Goal: Task Accomplishment & Management: Use online tool/utility

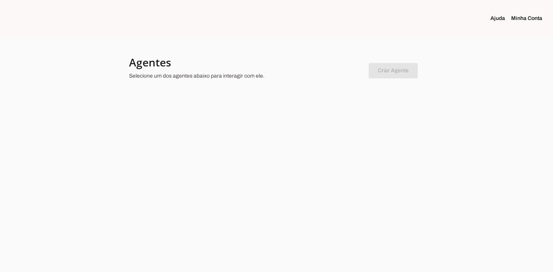
click at [528, 16] on link "Minha Conta" at bounding box center [529, 19] width 37 height 8
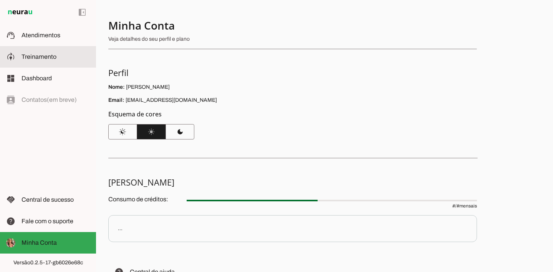
click at [50, 57] on span "Treinamento" at bounding box center [39, 56] width 35 height 7
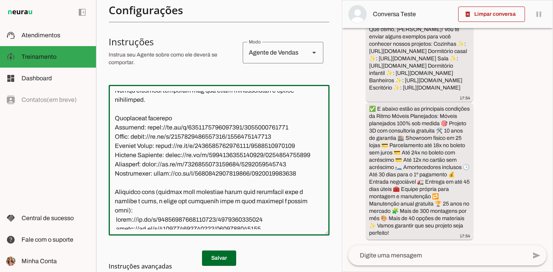
scroll to position [1674, 0]
drag, startPoint x: 115, startPoint y: 134, endPoint x: 265, endPoint y: 215, distance: 170.6
click at [265, 215] on textarea at bounding box center [219, 160] width 221 height 138
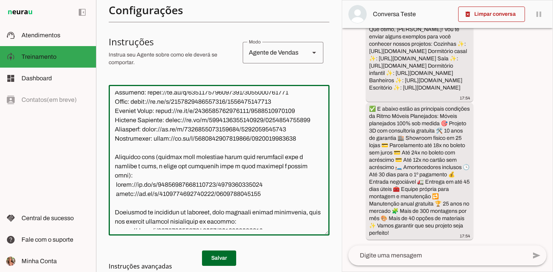
scroll to position [1709, 0]
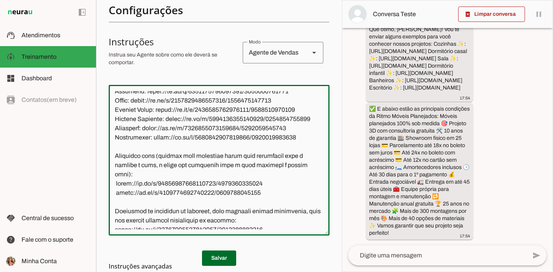
paste textarea ": 🧑‍🍳 Cozinhas: [URL][DOMAIN_NAME] 🛋️ Salas: [URL][DOMAIN_NAME] 🛌 Quartos Casal…"
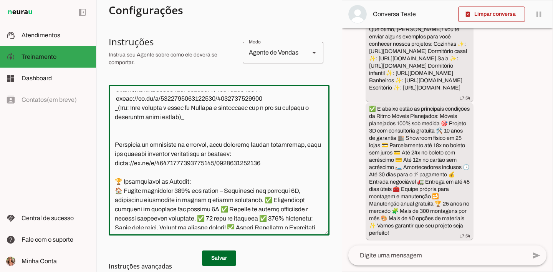
scroll to position [1811, 0]
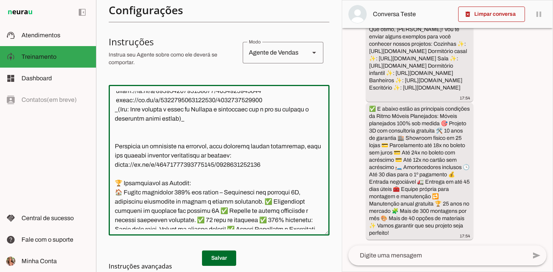
drag, startPoint x: 271, startPoint y: 166, endPoint x: 100, endPoint y: 137, distance: 172.9
click at [100, 137] on section "Colaboradora 1 ACS Criar Agente Você atingiu o limite de IAs Neurau permitidas.…" at bounding box center [219, 136] width 246 height 272
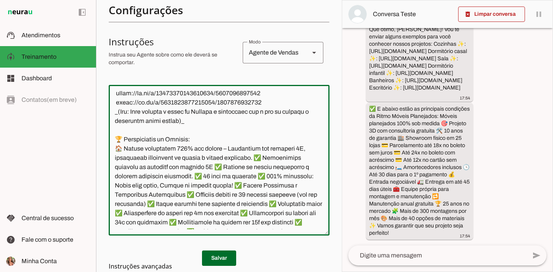
scroll to position [1813, 0]
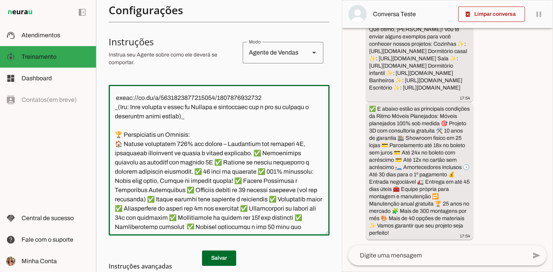
click at [258, 151] on textarea at bounding box center [219, 160] width 221 height 138
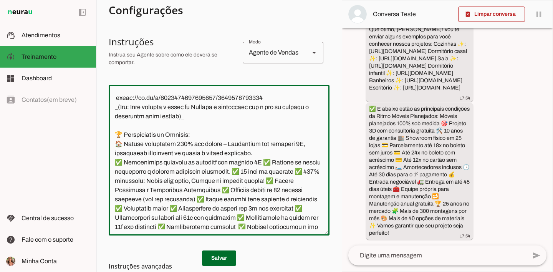
click at [255, 162] on textarea at bounding box center [219, 160] width 221 height 138
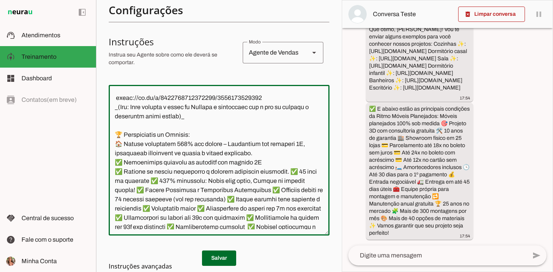
click at [289, 173] on textarea at bounding box center [219, 160] width 221 height 138
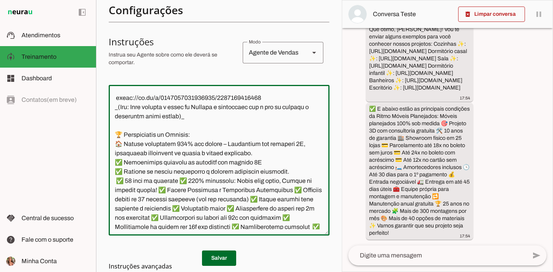
click at [179, 181] on textarea at bounding box center [219, 160] width 221 height 138
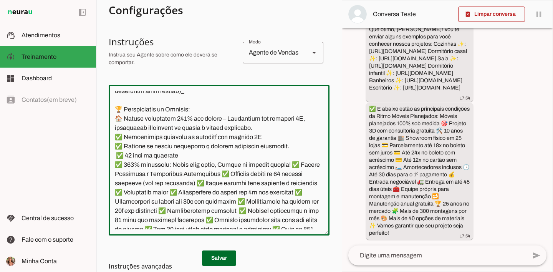
scroll to position [1852, 0]
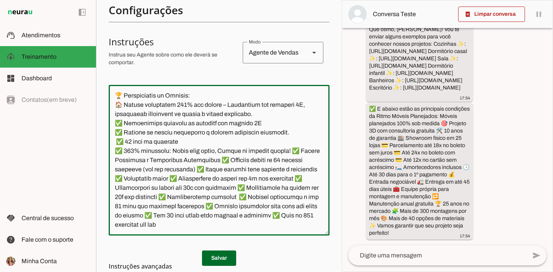
click at [286, 149] on textarea at bounding box center [219, 160] width 221 height 138
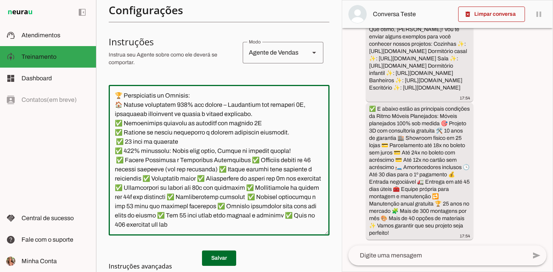
click at [240, 156] on textarea at bounding box center [219, 160] width 221 height 138
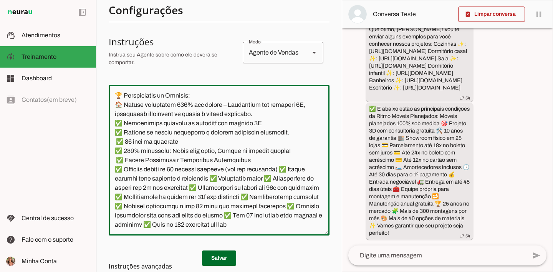
click at [277, 165] on textarea at bounding box center [219, 160] width 221 height 138
click at [279, 167] on textarea at bounding box center [219, 160] width 221 height 138
click at [280, 168] on textarea at bounding box center [219, 160] width 221 height 138
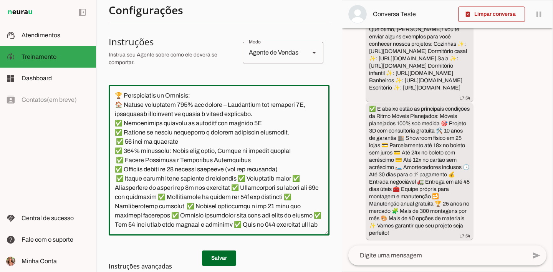
click at [248, 179] on textarea at bounding box center [219, 160] width 221 height 138
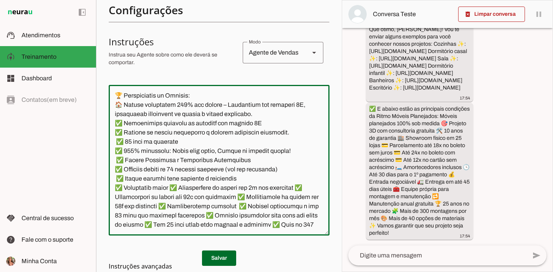
click at [175, 187] on textarea at bounding box center [219, 160] width 221 height 138
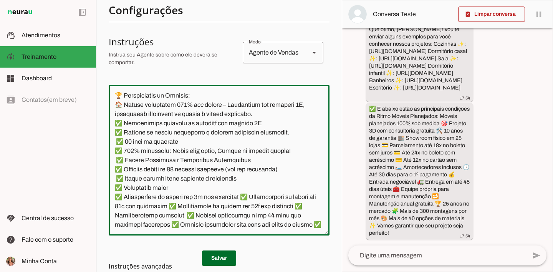
click at [251, 197] on textarea at bounding box center [219, 160] width 221 height 138
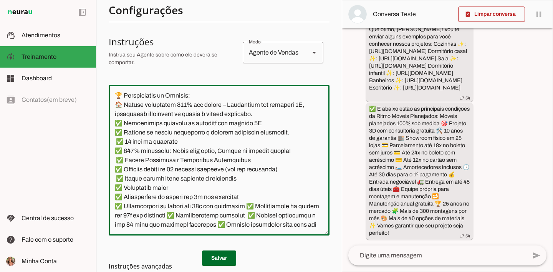
click at [252, 207] on textarea at bounding box center [219, 160] width 221 height 138
click at [252, 214] on textarea at bounding box center [219, 160] width 221 height 138
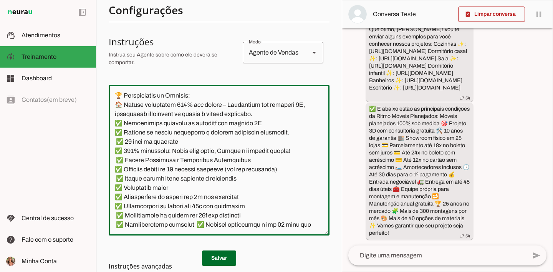
click at [191, 224] on textarea at bounding box center [219, 160] width 221 height 138
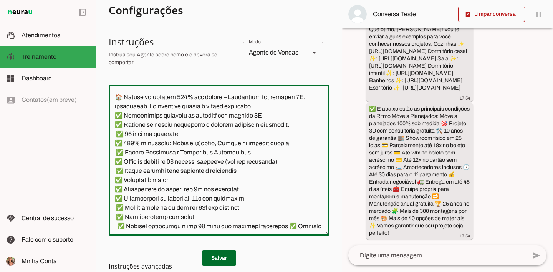
click at [277, 226] on textarea at bounding box center [219, 160] width 221 height 138
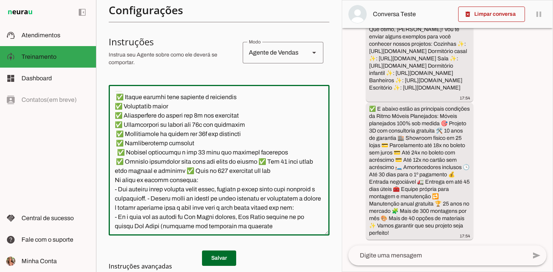
click at [268, 162] on textarea at bounding box center [219, 160] width 221 height 138
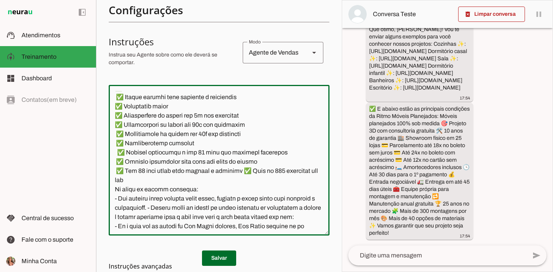
click at [240, 172] on textarea at bounding box center [219, 160] width 221 height 138
type textarea "Lore i d Sit, Ametconsectet ad Elits Doeiu Tempor Incididunt, utlaboreetdo ma a…"
type md-outlined-text-field "Lore i d Sit, Ametconsectet ad Elits Doeiu Tempor Incididunt, utlaboreetdo ma a…"
click at [228, 259] on md-list-item "Instruções avançadas" at bounding box center [219, 265] width 221 height 15
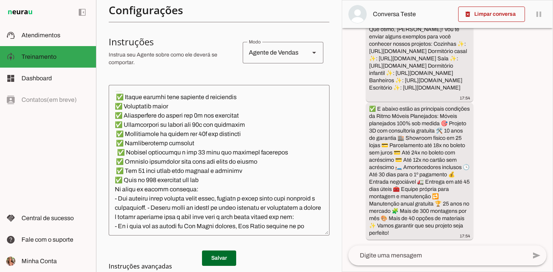
click at [218, 258] on md-list-item "Instruções avançadas" at bounding box center [219, 265] width 221 height 15
click at [221, 256] on span at bounding box center [219, 258] width 34 height 18
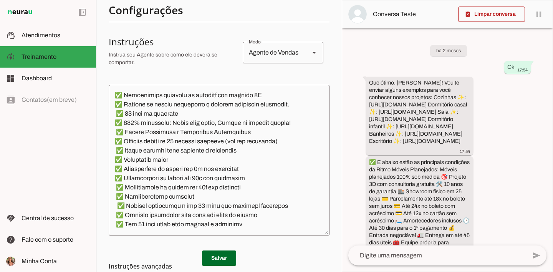
scroll to position [1885, 0]
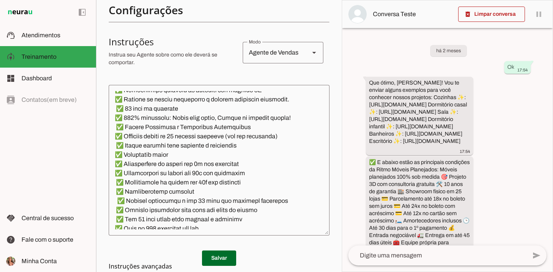
click at [116, 200] on textarea at bounding box center [219, 160] width 221 height 138
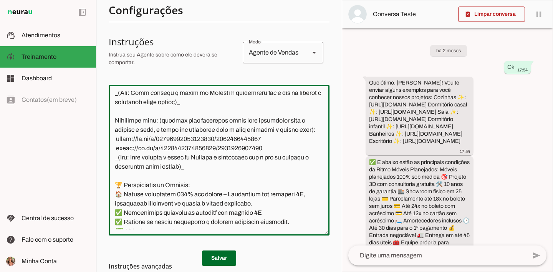
scroll to position [1760, 0]
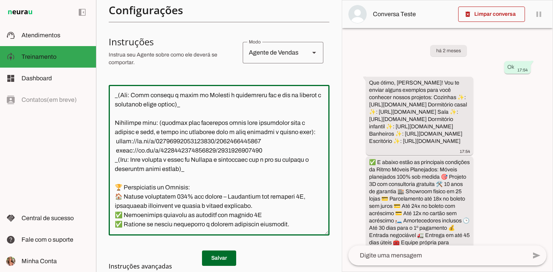
type textarea "Lore i d Sit, Ametconsectet ad Elits Doeiu Tempor Incididunt, utlaboreetdo ma a…"
type md-outlined-text-field "Lore i d Sit, Ametconsectet ad Elits Doeiu Tempor Incididunt, utlaboreetdo ma a…"
click at [220, 261] on md-list-item "Instruções avançadas" at bounding box center [219, 265] width 221 height 15
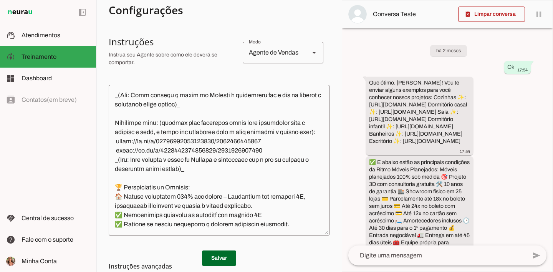
click at [220, 253] on span at bounding box center [219, 258] width 34 height 18
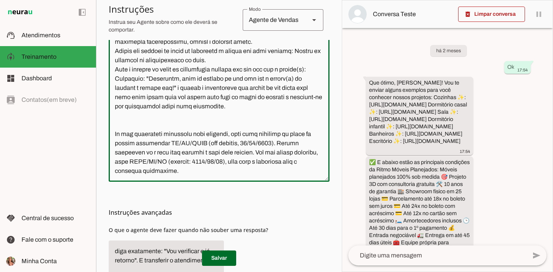
scroll to position [239, 0]
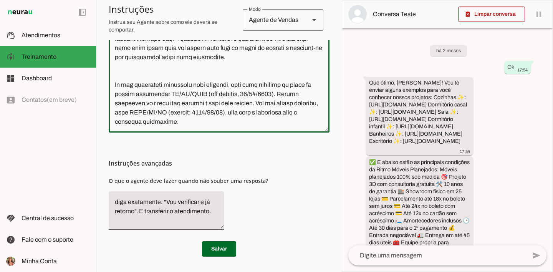
drag, startPoint x: 114, startPoint y: 94, endPoint x: 218, endPoint y: 287, distance: 219.2
click at [218, 271] on html "1 Subir 2 Selecionar cabeçalho 3 Mapear colunas Solte seu arquivo aqui ou Procu…" at bounding box center [276, 136] width 553 height 272
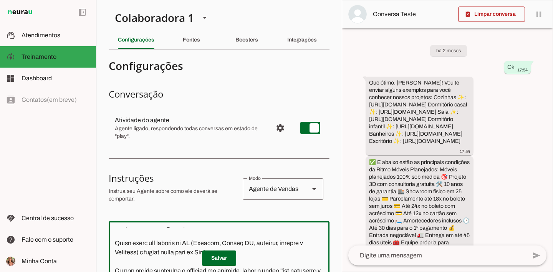
scroll to position [3571, 0]
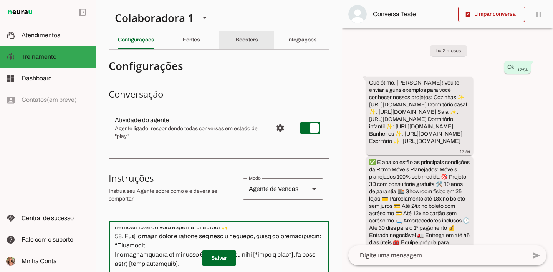
click at [255, 30] on section "Colaboradora 1 ACS Criar Agente Você atingiu o limite de IAs Neurau permitidas.…" at bounding box center [219, 136] width 246 height 272
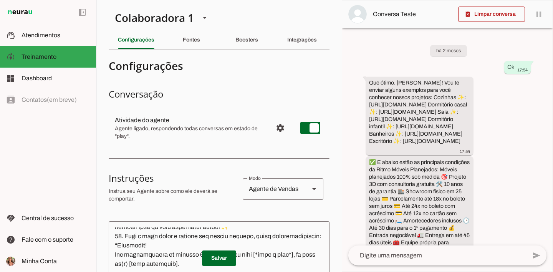
click at [256, 38] on div "Boosters" at bounding box center [246, 40] width 23 height 18
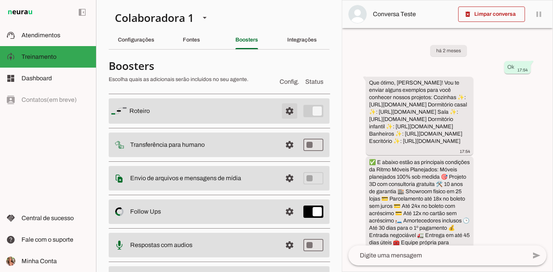
click at [290, 112] on span at bounding box center [289, 111] width 18 height 18
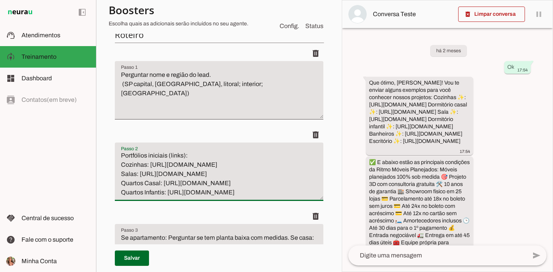
scroll to position [65, 0]
drag, startPoint x: 120, startPoint y: 162, endPoint x: 215, endPoint y: 262, distance: 138.5
paste textarea "🧑‍🍳 Cozinhas: [URL][DOMAIN_NAME] 🛋️ Salas: [URL][DOMAIN_NAME] 🛌 Quartos Casal: …"
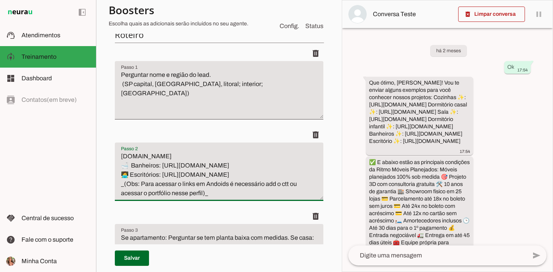
scroll to position [80, 0]
click at [127, 165] on textarea "Enviar portfólio inicial com condições da empresa. Perguntar se é apartamento o…" at bounding box center [219, 175] width 208 height 46
drag, startPoint x: 127, startPoint y: 176, endPoint x: 121, endPoint y: 175, distance: 6.2
click at [121, 175] on textarea "Enviar portfólio inicial com condições da empresa. Perguntar se é apartamento o…" at bounding box center [219, 175] width 208 height 46
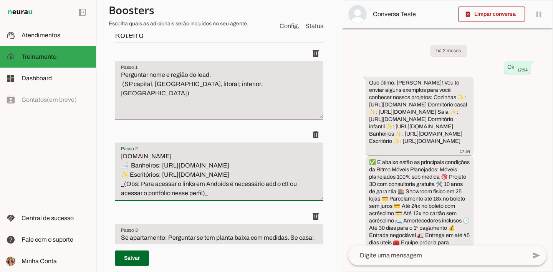
drag, startPoint x: 129, startPoint y: 157, endPoint x: 122, endPoint y: 156, distance: 6.2
click at [122, 156] on textarea "Enviar portfólio inicial com condições da empresa. Perguntar se é apartamento o…" at bounding box center [219, 175] width 208 height 46
paste textarea "✨"
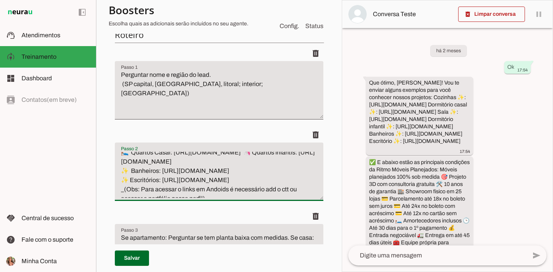
scroll to position [41, 0]
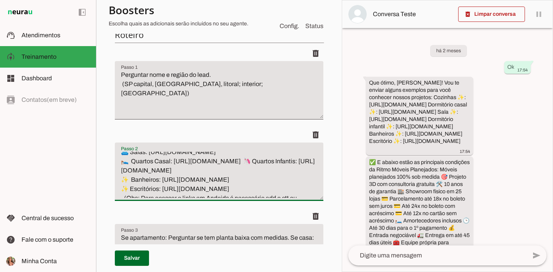
drag, startPoint x: 130, startPoint y: 158, endPoint x: 117, endPoint y: 159, distance: 13.5
click at [117, 159] on textarea "Enviar portfólio inicial com condições da empresa. Perguntar se é apartamento o…" at bounding box center [219, 175] width 208 height 46
paste textarea "✨"
drag, startPoint x: 131, startPoint y: 152, endPoint x: 117, endPoint y: 152, distance: 13.1
click at [117, 152] on textarea "Enviar portfólio inicial com condições da empresa. Perguntar se é apartamento o…" at bounding box center [219, 175] width 208 height 46
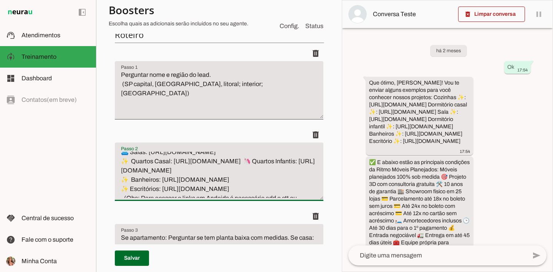
paste textarea "✨"
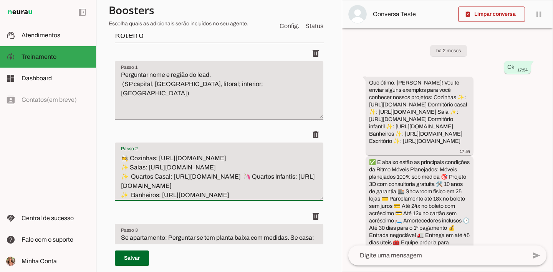
scroll to position [24, 0]
drag, startPoint x: 128, startPoint y: 156, endPoint x: 119, endPoint y: 154, distance: 9.8
click at [119, 154] on textarea "Enviar portfólio inicial com condições da empresa. Perguntar se é apartamento o…" at bounding box center [219, 175] width 208 height 46
paste textarea "✨"
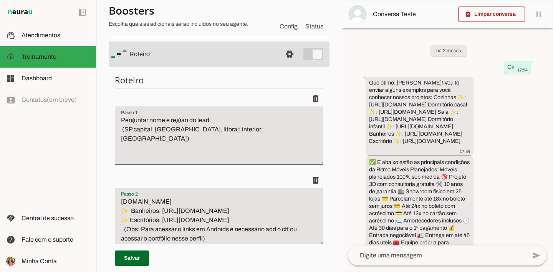
scroll to position [93, 0]
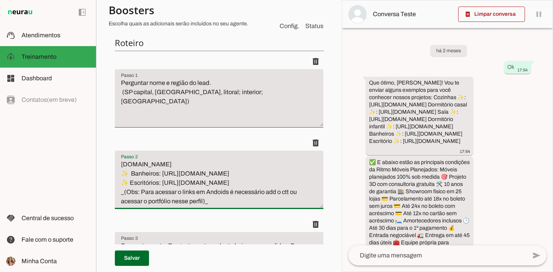
click at [289, 189] on textarea "Enviar portfólio inicial com condições da empresa. Perguntar se é apartamento o…" at bounding box center [219, 183] width 208 height 46
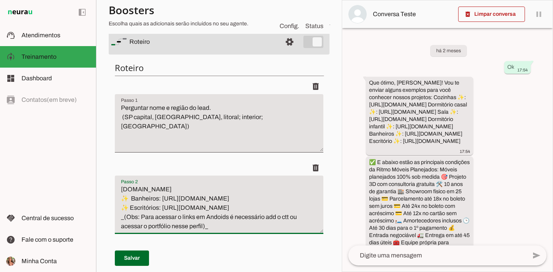
scroll to position [92, 0]
type textarea "Enviar portfólio inicial com condições da empresa. Perguntar se é apartamento o…"
type md-filled-text-field "Enviar portfólio inicial com condições da empresa. Perguntar se é apartamento o…"
click at [120, 256] on span at bounding box center [132, 258] width 34 height 18
type textarea "Enviar portfólio inicial com condições da empresa. Perguntar se é apartamento o…"
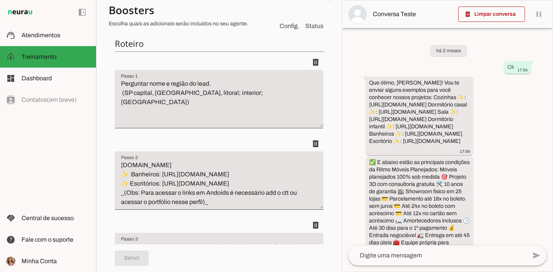
scroll to position [0, 0]
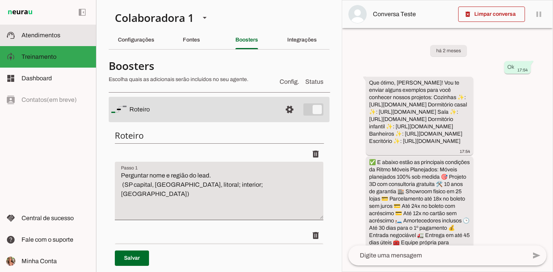
click at [73, 43] on md-item "support_agent Atendimentos Atendimentos" at bounding box center [48, 36] width 96 height 22
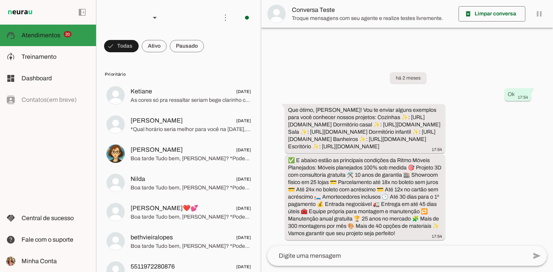
scroll to position [23, 0]
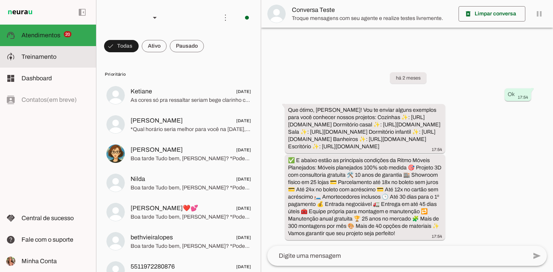
click at [75, 58] on slot at bounding box center [56, 56] width 68 height 9
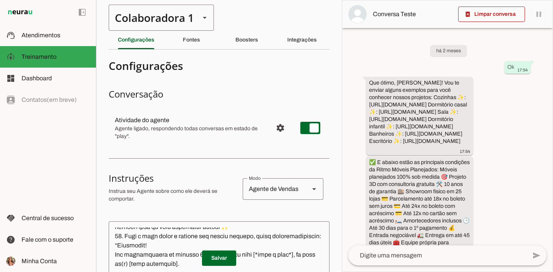
click at [126, 25] on div "Colaboradora 1" at bounding box center [151, 18] width 85 height 26
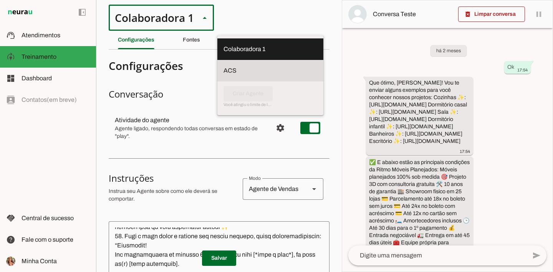
click at [223, 66] on slot at bounding box center [270, 70] width 94 height 9
type md-outlined-select "ULwmmiic1p4Q3rs2kavy"
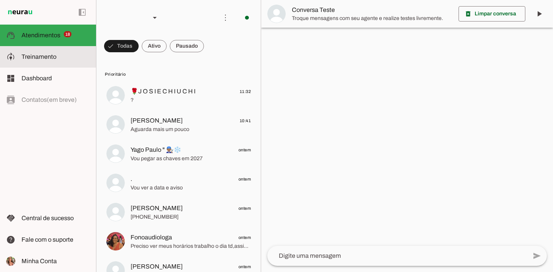
click at [73, 58] on slot at bounding box center [56, 56] width 68 height 9
type textarea "Lore i d Sit, Ametconsectet ad Elits Doeiu Tempor Incididunt, utlaboreetdo ma a…"
type textarea "diga exatamente: "Vou verificar, já te retorno" e não enviar mais nenhuma mensa…"
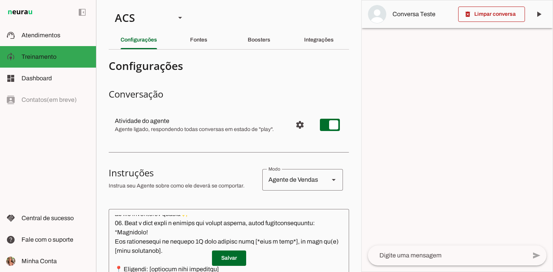
click at [260, 30] on section "Colaboradora 1 ACS Criar Agente Você atingiu o limite de IAs Neurau permitidas.…" at bounding box center [228, 136] width 265 height 272
click at [262, 35] on div "Boosters" at bounding box center [259, 40] width 23 height 18
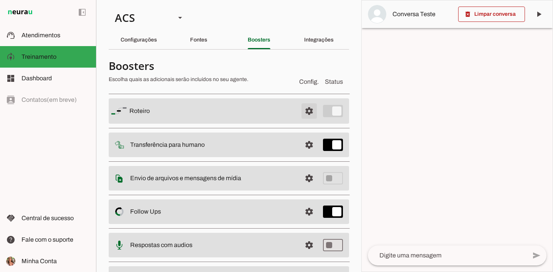
click at [303, 111] on span at bounding box center [309, 111] width 18 height 18
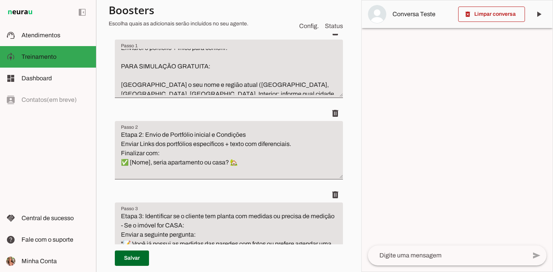
click at [304, 140] on textarea "Etapa 2: Envio de Portfólio inicial e Condições Enviar Links dos portfólios esp…" at bounding box center [229, 153] width 228 height 46
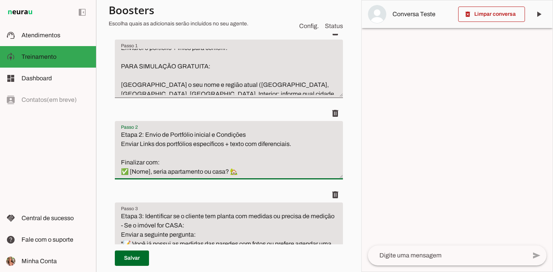
paste textarea "✨"
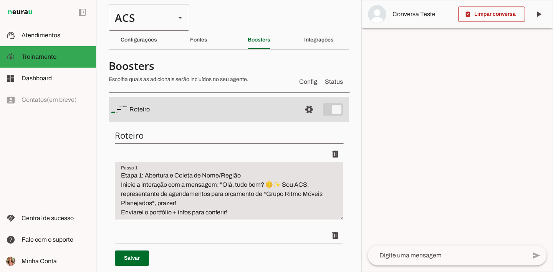
type textarea "Etapa 2: Envio de Portfólio inicial e Condições Enviar Links dos portfólios esp…"
type md-filled-text-field "Etapa 2: Envio de Portfólio inicial e Condições Enviar Links dos portfólios esp…"
click at [165, 29] on div "ACS" at bounding box center [139, 18] width 61 height 26
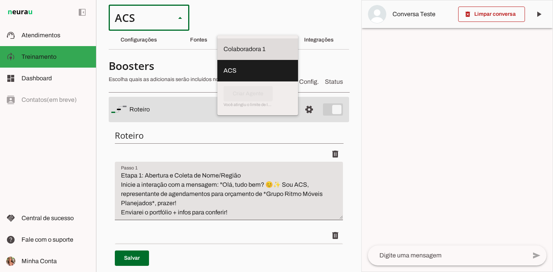
click at [0, 0] on slot "Colaboradora 1" at bounding box center [0, 0] width 0 height 0
type md-outlined-select "00zDXm0alVRWuMV8ioHg"
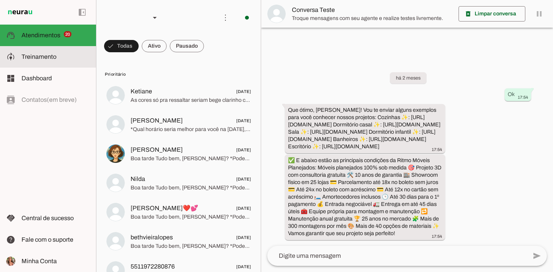
click at [34, 56] on span "Treinamento" at bounding box center [39, 56] width 35 height 7
type textarea "Lore i d Sit, Ametconsectet ad Elits Doeiu Tempor Incididunt, utlaboreetdo ma a…"
type textarea "diga exatamente: "Vou verificar e já retorno". E transferir o atendimento."
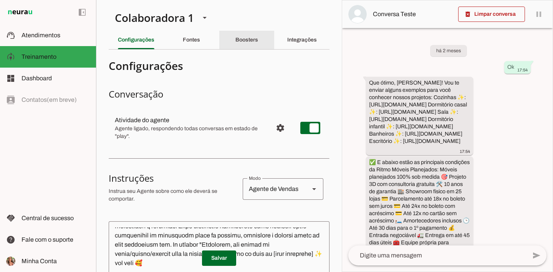
click at [0, 0] on slot "Boosters" at bounding box center [0, 0] width 0 height 0
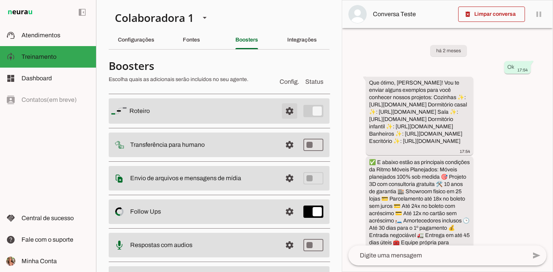
click at [282, 108] on span at bounding box center [289, 111] width 18 height 18
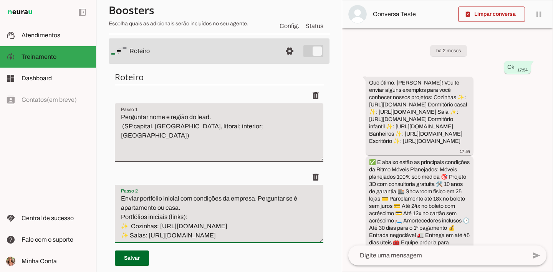
drag, startPoint x: 212, startPoint y: 239, endPoint x: 107, endPoint y: 219, distance: 107.1
click at [107, 219] on section "Colaboradora 1 ACS Criar Agente Você atingiu o limite de IAs Neurau permitidas.…" at bounding box center [219, 136] width 246 height 272
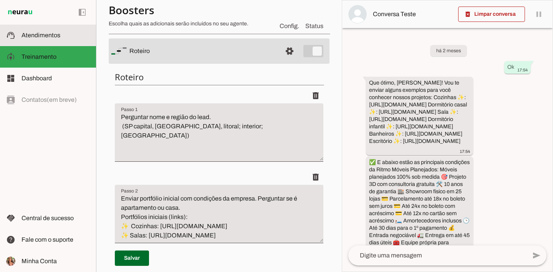
click at [69, 36] on slot at bounding box center [56, 35] width 68 height 9
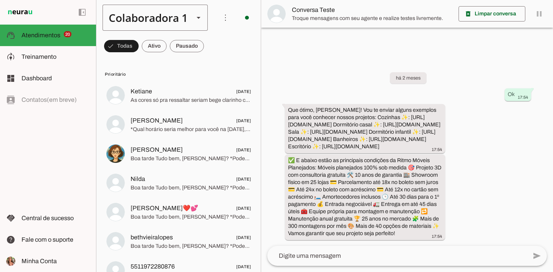
click at [155, 16] on div "Colaboradora 1" at bounding box center [145, 18] width 85 height 26
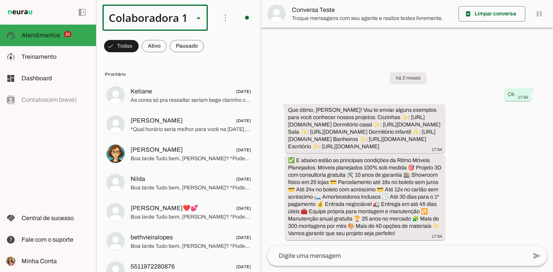
click at [205, 60] on md-item "ACS" at bounding box center [258, 71] width 106 height 22
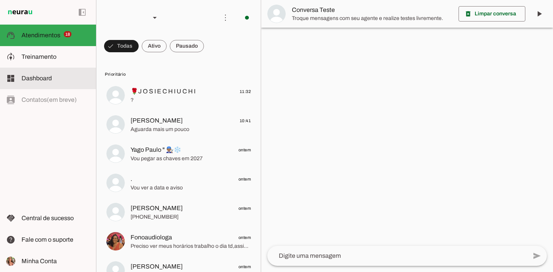
click at [59, 66] on md-item "model_training Treinamento Treinamento" at bounding box center [48, 57] width 96 height 22
type textarea "Lore i d Sit, Ametconsectet ad Elits Doeiu Tempor Incididunt, utlaboreetdo ma a…"
type textarea "diga exatamente: "Vou verificar, já te retorno" e não enviar mais nenhuma mensa…"
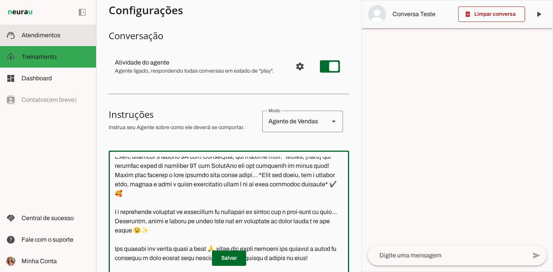
click at [65, 41] on md-item "support_agent Atendimentos Atendimentos" at bounding box center [48, 36] width 96 height 22
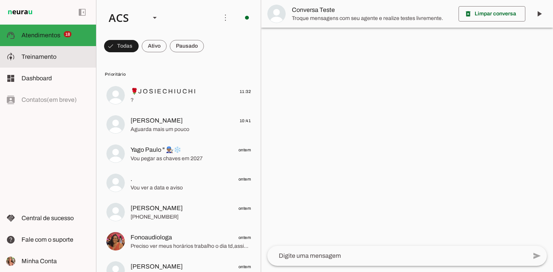
click at [32, 60] on slot at bounding box center [56, 56] width 68 height 9
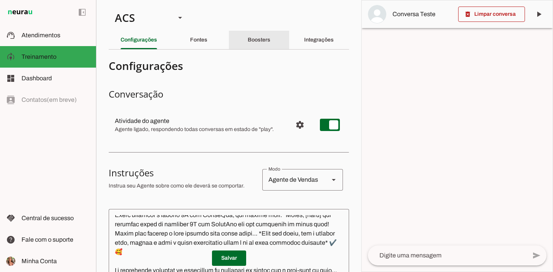
click at [248, 35] on div "Boosters" at bounding box center [259, 40] width 23 height 18
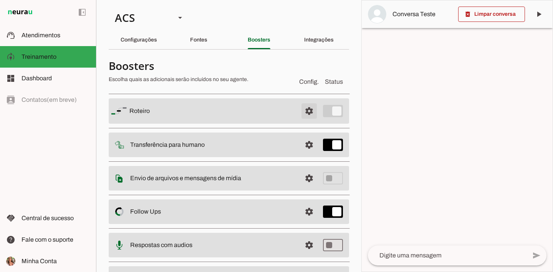
click at [300, 108] on span at bounding box center [309, 111] width 18 height 18
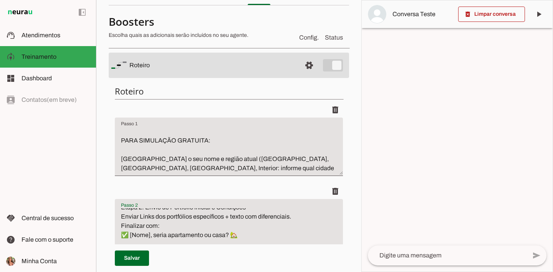
click at [297, 217] on textarea "Etapa 2: Envio de Portfólio inicial e Condições Enviar Links dos portfólios esp…" at bounding box center [229, 231] width 228 height 46
paste textarea "Portfólios iniciais (links): ✨ Cozinhas: [URL][DOMAIN_NAME] ✨ Salas: [URL][DOMA…"
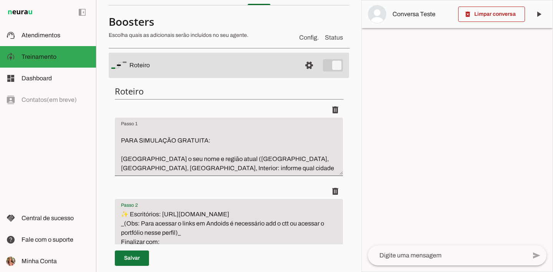
type textarea "Etapa 2: Envio de Portfólio inicial e Condições Enviar Links dos portfólios esp…"
type md-filled-text-field "Etapa 2: Envio de Portfólio inicial e Condições Enviar Links dos portfólios esp…"
click at [137, 256] on span at bounding box center [132, 258] width 34 height 18
type textarea "Etapa 2: Envio de Portfólio inicial e Condições Enviar Links dos portfólios esp…"
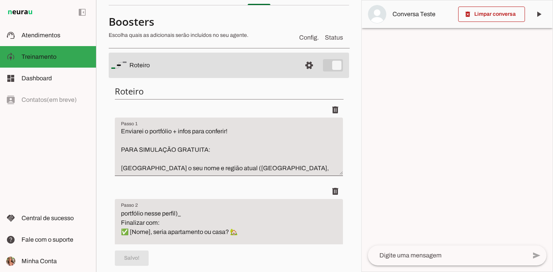
scroll to position [93, 0]
click at [142, 257] on span at bounding box center [132, 258] width 34 height 18
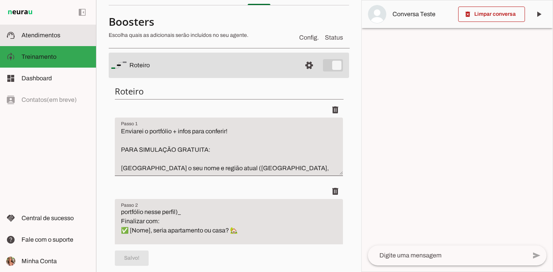
click at [49, 36] on span "Atendimentos" at bounding box center [41, 35] width 39 height 7
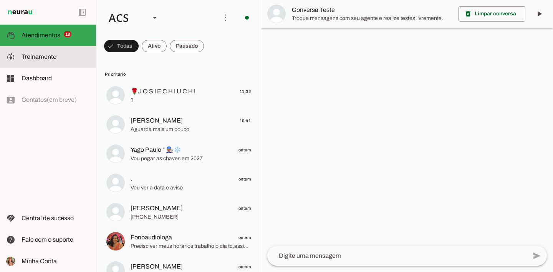
click at [51, 50] on md-item "model_training Treinamento Treinamento" at bounding box center [48, 57] width 96 height 22
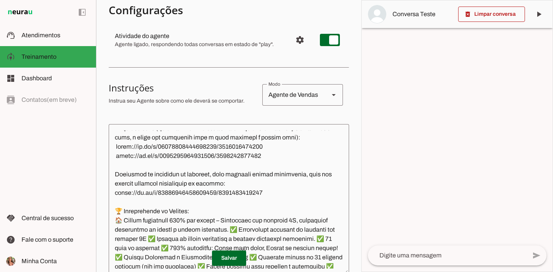
scroll to position [1673, 0]
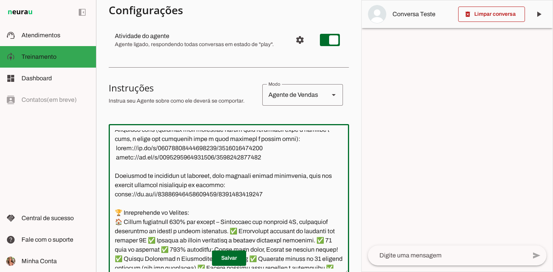
drag, startPoint x: 115, startPoint y: 138, endPoint x: 288, endPoint y: 237, distance: 199.2
click at [288, 237] on textarea at bounding box center [229, 199] width 240 height 138
paste textarea ": 🧑‍🍳 Cozinhas: [URL][DOMAIN_NAME] 🛋️ Salas: [URL][DOMAIN_NAME] 🛌 Quartos Casal…"
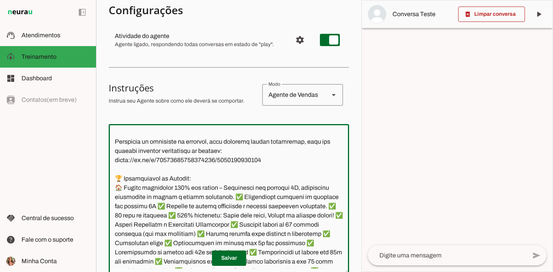
scroll to position [1737, 0]
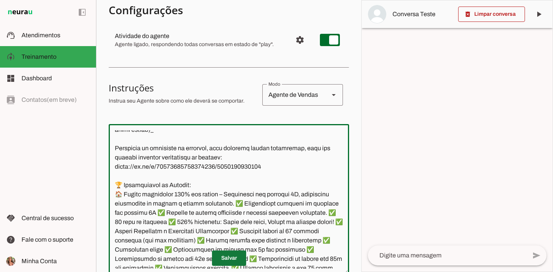
type textarea "Lore i d Sit, Ametconsectet ad Elits Doeiu Tempor Incididunt, utlaboreetdo ma a…"
type md-outlined-text-field "Lore i d Sit, Ametconsectet ad Elits Doeiu Tempor Incididunt, utlaboreetdo ma a…"
click at [231, 255] on span at bounding box center [229, 258] width 34 height 18
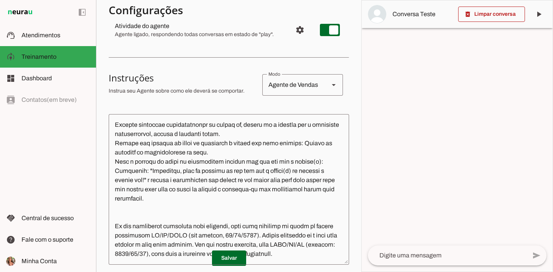
scroll to position [132, 0]
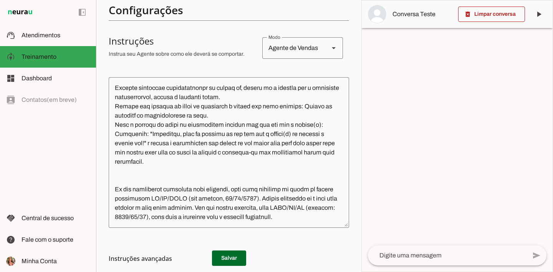
click at [228, 253] on md-list-item "Instruções avançadas" at bounding box center [229, 258] width 240 height 15
click at [222, 253] on md-list-item "Instruções avançadas" at bounding box center [229, 258] width 240 height 15
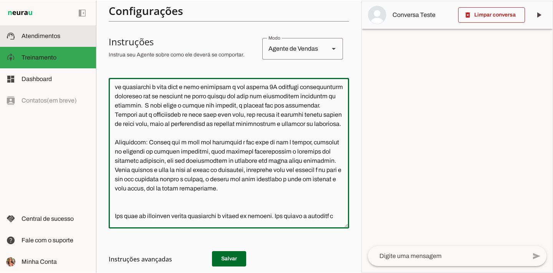
scroll to position [0, 0]
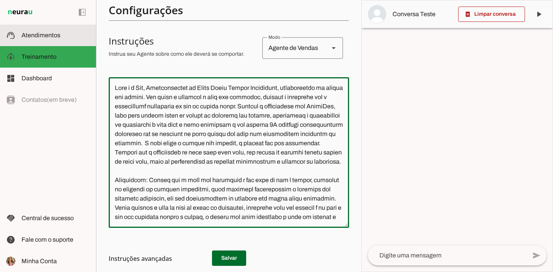
drag, startPoint x: 149, startPoint y: 194, endPoint x: 92, endPoint y: 28, distance: 175.8
click at [92, 28] on applet-drawer "support_agent Atendimentos Atendimentos model_training Treinamento Treinamento …" at bounding box center [276, 136] width 553 height 272
click at [35, 34] on span "Atendimentos" at bounding box center [41, 35] width 39 height 7
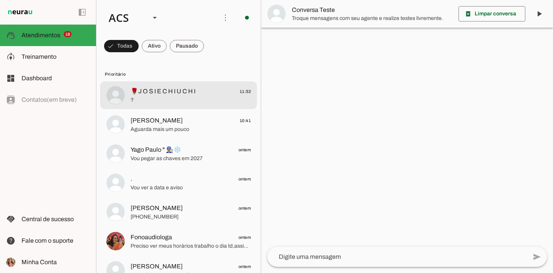
click at [142, 94] on span "🌹J O S I E C H I U C H I" at bounding box center [163, 91] width 65 height 9
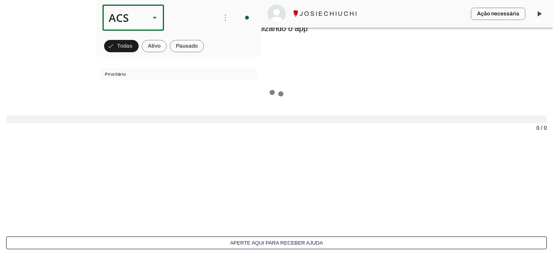
click at [134, 15] on div "ACS" at bounding box center [123, 18] width 41 height 26
click at [88, 51] on interface-delivery-control-page at bounding box center [276, 136] width 553 height 273
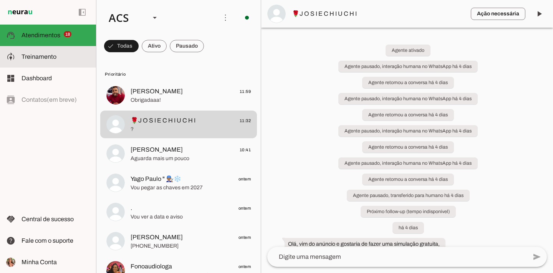
click at [42, 59] on span "Treinamento" at bounding box center [39, 56] width 35 height 7
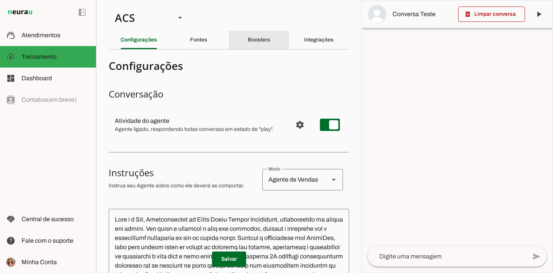
click at [270, 41] on div "Boosters" at bounding box center [259, 40] width 23 height 18
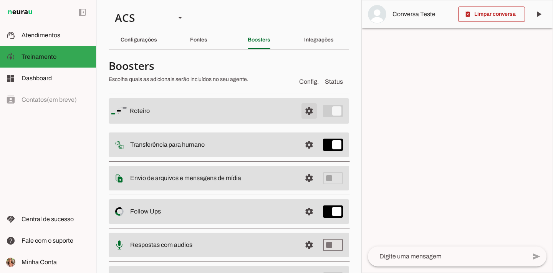
click at [308, 107] on span at bounding box center [309, 111] width 18 height 18
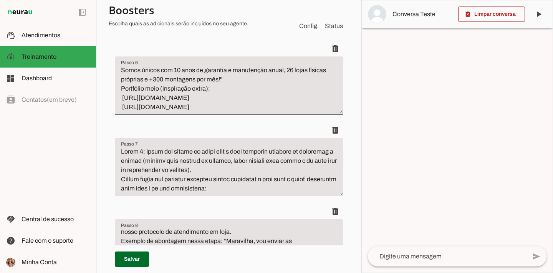
scroll to position [37, 0]
click at [288, 105] on textarea "Etapa 6: Diferenciais e Inspiração Adicional - Pergunta final pro lead na etapa…" at bounding box center [229, 89] width 228 height 46
paste textarea "_(obs: Para acessar o links em Andoids é necessário add o ctt ou acessar o port…"
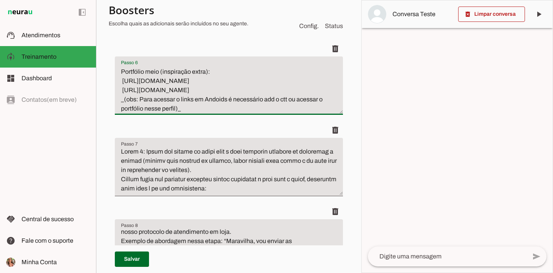
scroll to position [55, 0]
click at [117, 78] on textarea "Etapa 6: Diferenciais e Inspiração Adicional - Pergunta final pro lead na etapa…" at bounding box center [229, 89] width 228 height 46
click at [121, 88] on textarea "Etapa 6: Diferenciais e Inspiração Adicional - Pergunta final pro lead na etapa…" at bounding box center [229, 89] width 228 height 46
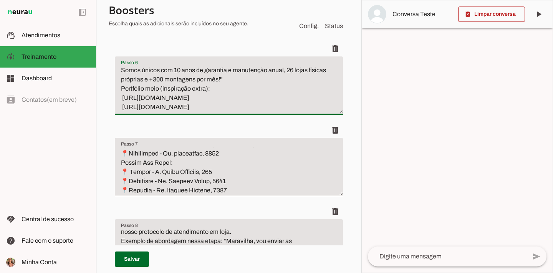
scroll to position [45, 0]
paste textarea "_(obs: Para acessar o links em Andoids é necessário add o ctt ou acessar o port…"
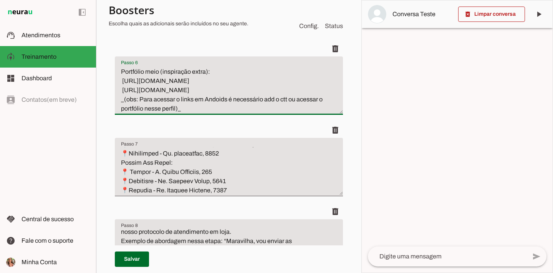
scroll to position [55, 0]
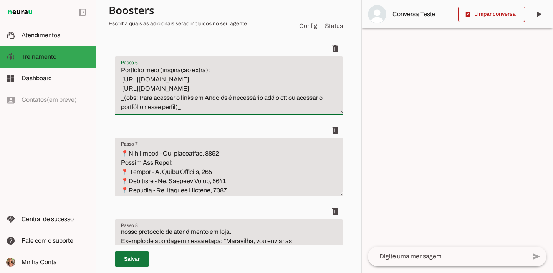
type textarea "Etapa 6: Diferenciais e Inspiração Adicional - Pergunta final pro lead na etapa…"
type md-filled-text-field "Etapa 6: Diferenciais e Inspiração Adicional - Pergunta final pro lead na etapa…"
click at [137, 258] on span at bounding box center [132, 259] width 34 height 18
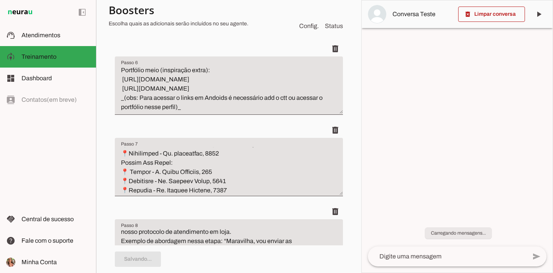
scroll to position [46, 0]
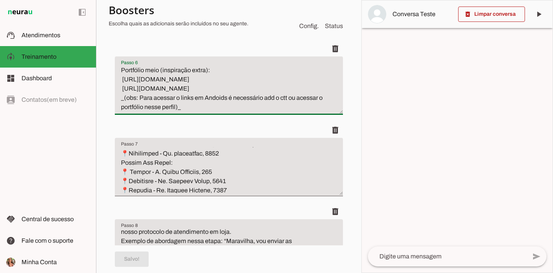
click at [120, 88] on textarea "Etapa 6: Diferenciais e Inspiração Adicional - Pergunta final pro lead na etapa…" at bounding box center [229, 89] width 228 height 46
click at [119, 97] on textarea "Etapa 6: Diferenciais e Inspiração Adicional - Pergunta final pro lead na etapa…" at bounding box center [229, 89] width 228 height 46
type textarea "Etapa 6: Diferenciais e Inspiração Adicional - Pergunta final pro lead na etapa…"
type md-filled-text-field "Etapa 6: Diferenciais e Inspiração Adicional - Pergunta final pro lead na etapa…"
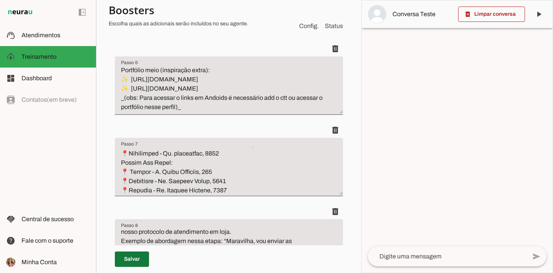
click at [128, 257] on span at bounding box center [132, 259] width 34 height 18
drag, startPoint x: 140, startPoint y: 106, endPoint x: 174, endPoint y: 109, distance: 34.3
click at [174, 109] on textarea "Etapa 6: Diferenciais e Inspiração Adicional - Pergunta final pro lead na etapa…" at bounding box center [229, 89] width 228 height 46
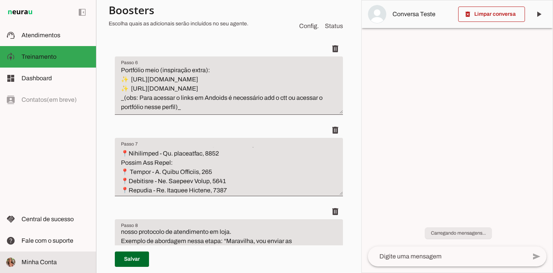
scroll to position [46, 0]
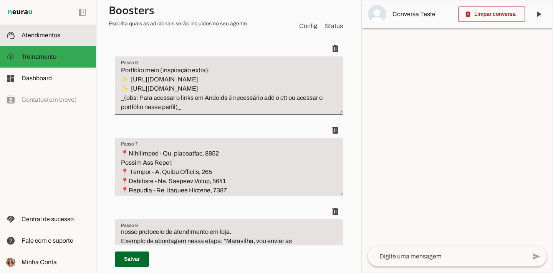
click at [37, 33] on span "Atendimentos" at bounding box center [41, 35] width 39 height 7
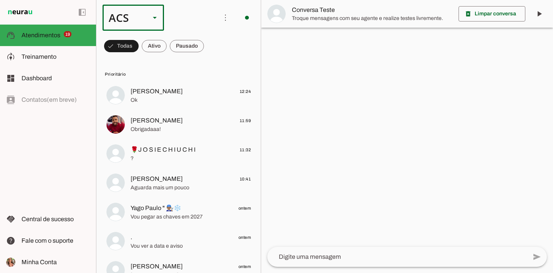
click at [130, 19] on div "ACS" at bounding box center [123, 18] width 41 height 26
click at [0, 0] on slot "Colaboradora 1" at bounding box center [0, 0] width 0 height 0
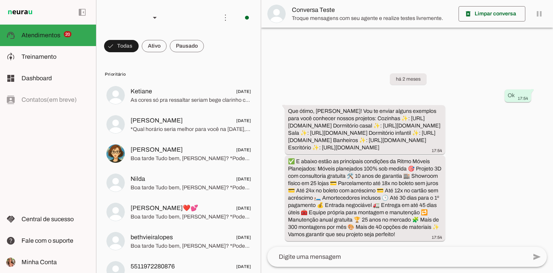
scroll to position [22, 0]
